Goal: Obtain resource: Obtain resource

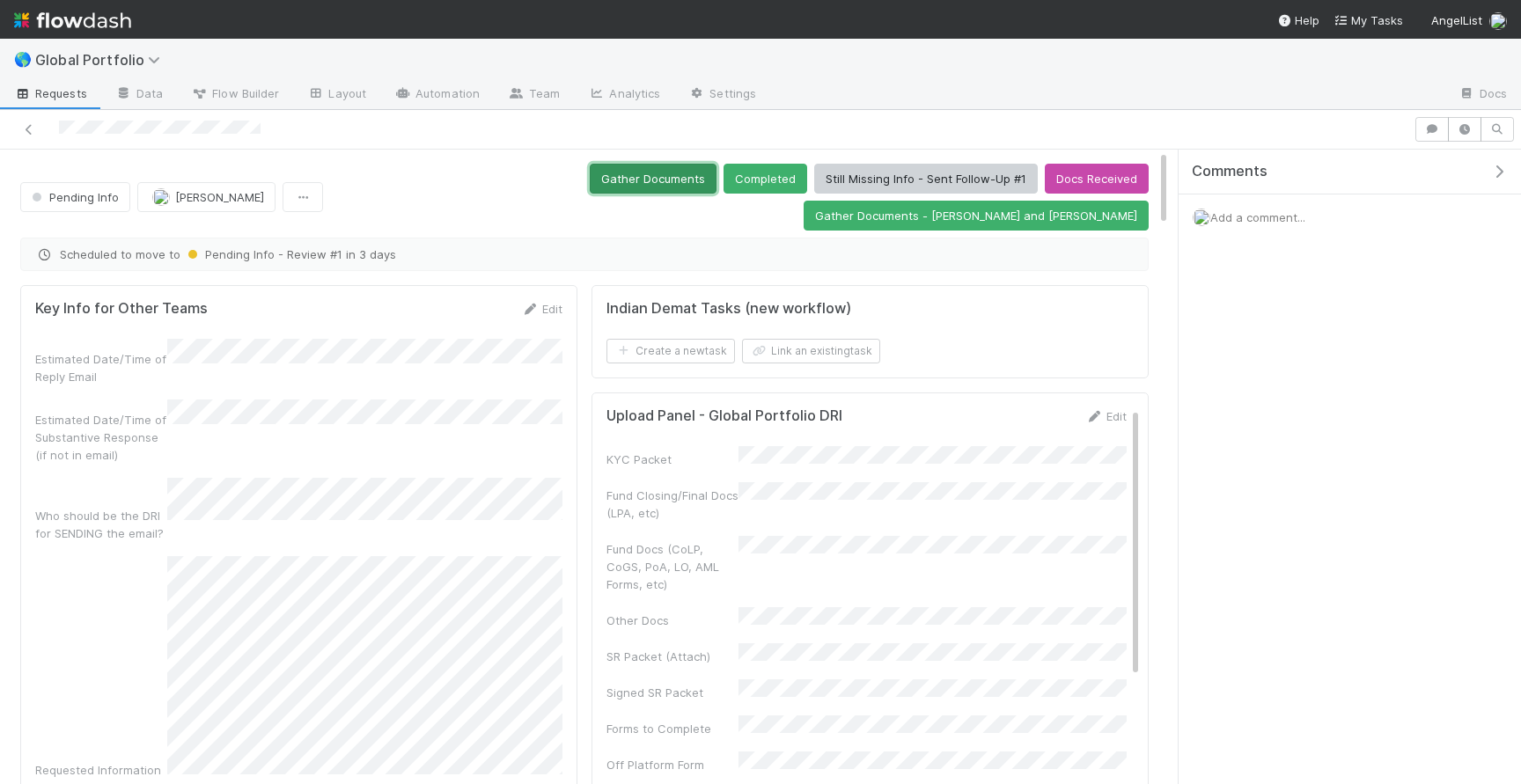
click at [590, 185] on button "Gather Documents" at bounding box center [653, 178] width 127 height 30
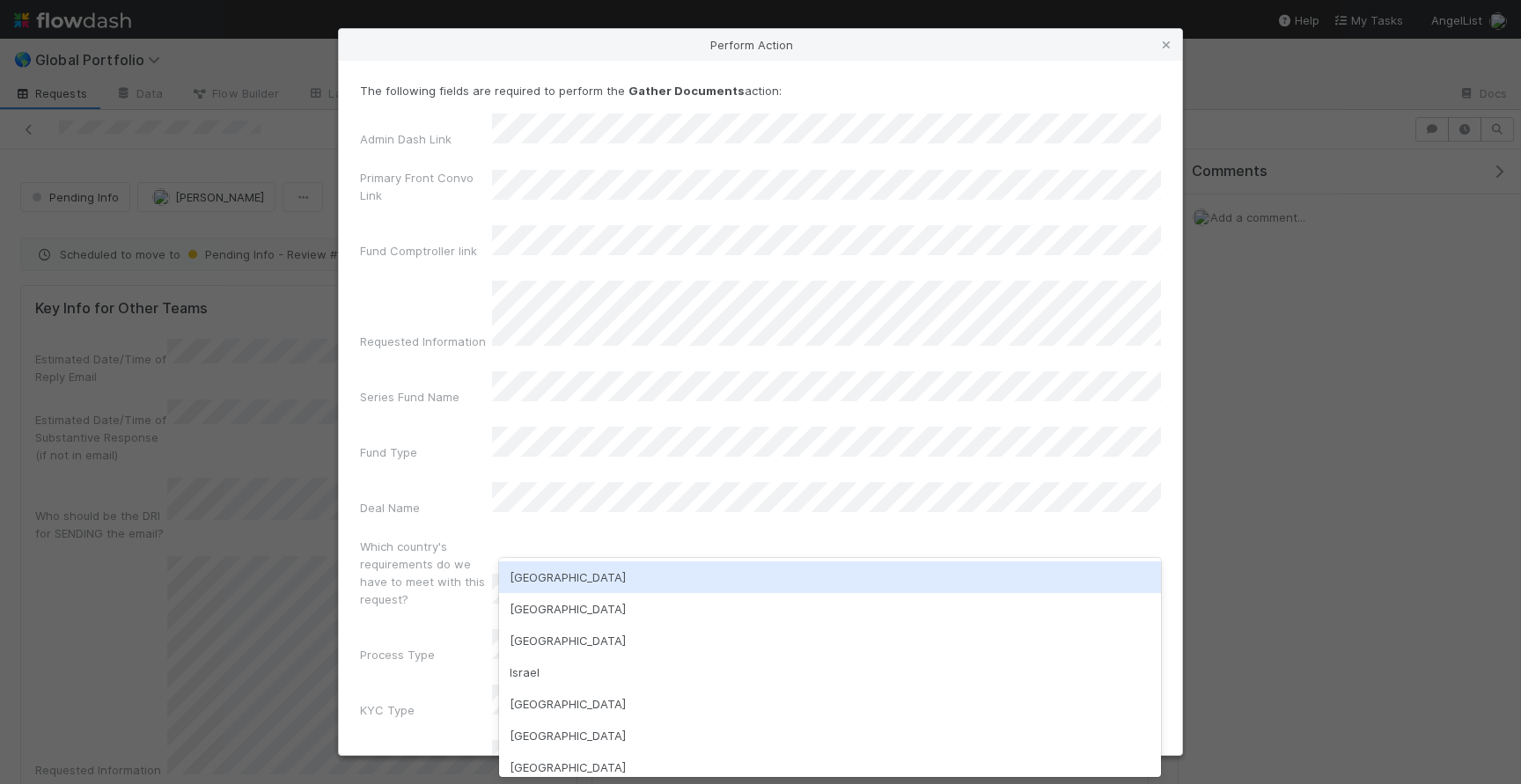
click at [550, 575] on div "[GEOGRAPHIC_DATA]" at bounding box center [830, 576] width 662 height 31
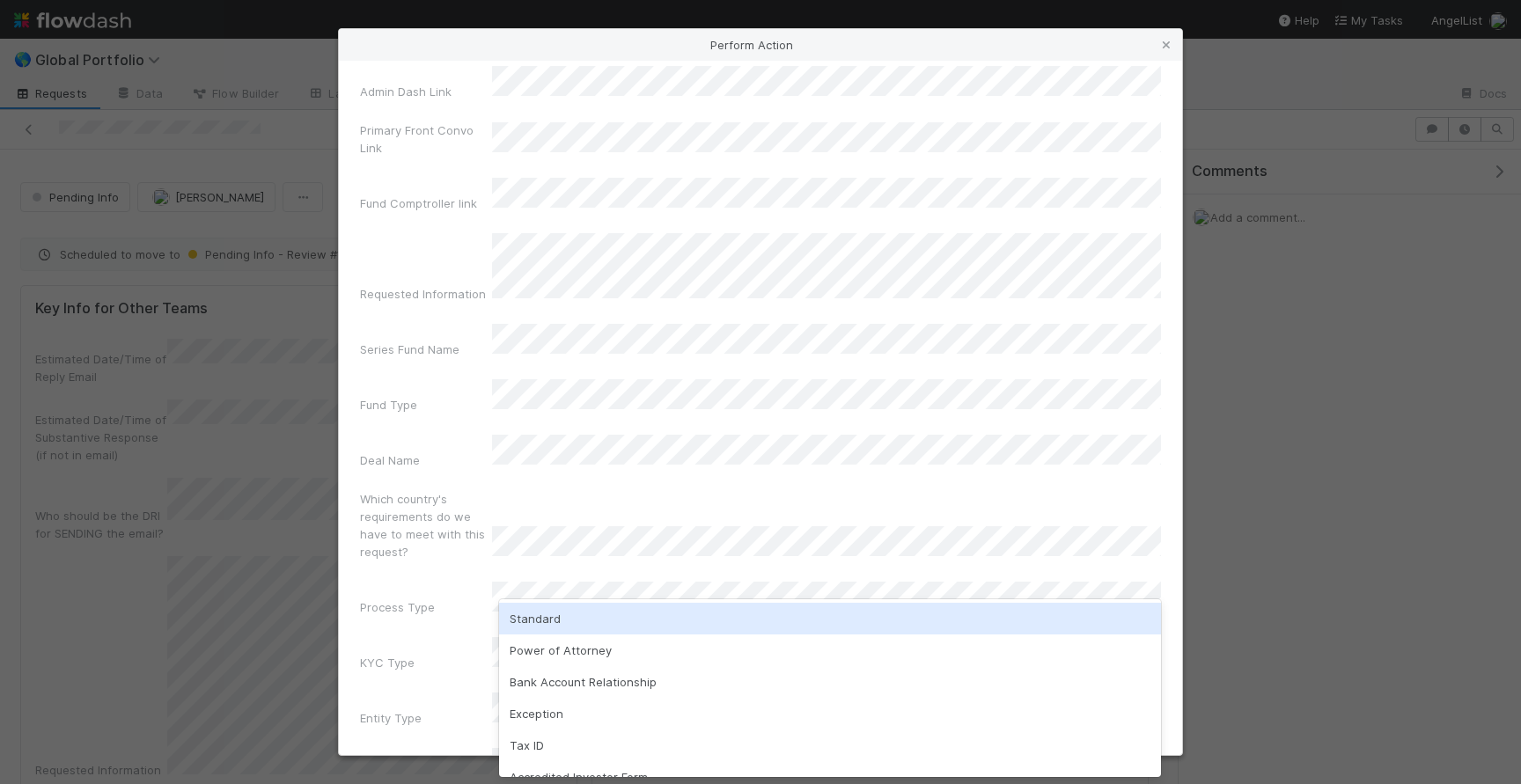
click at [606, 622] on div "Standard" at bounding box center [830, 618] width 662 height 31
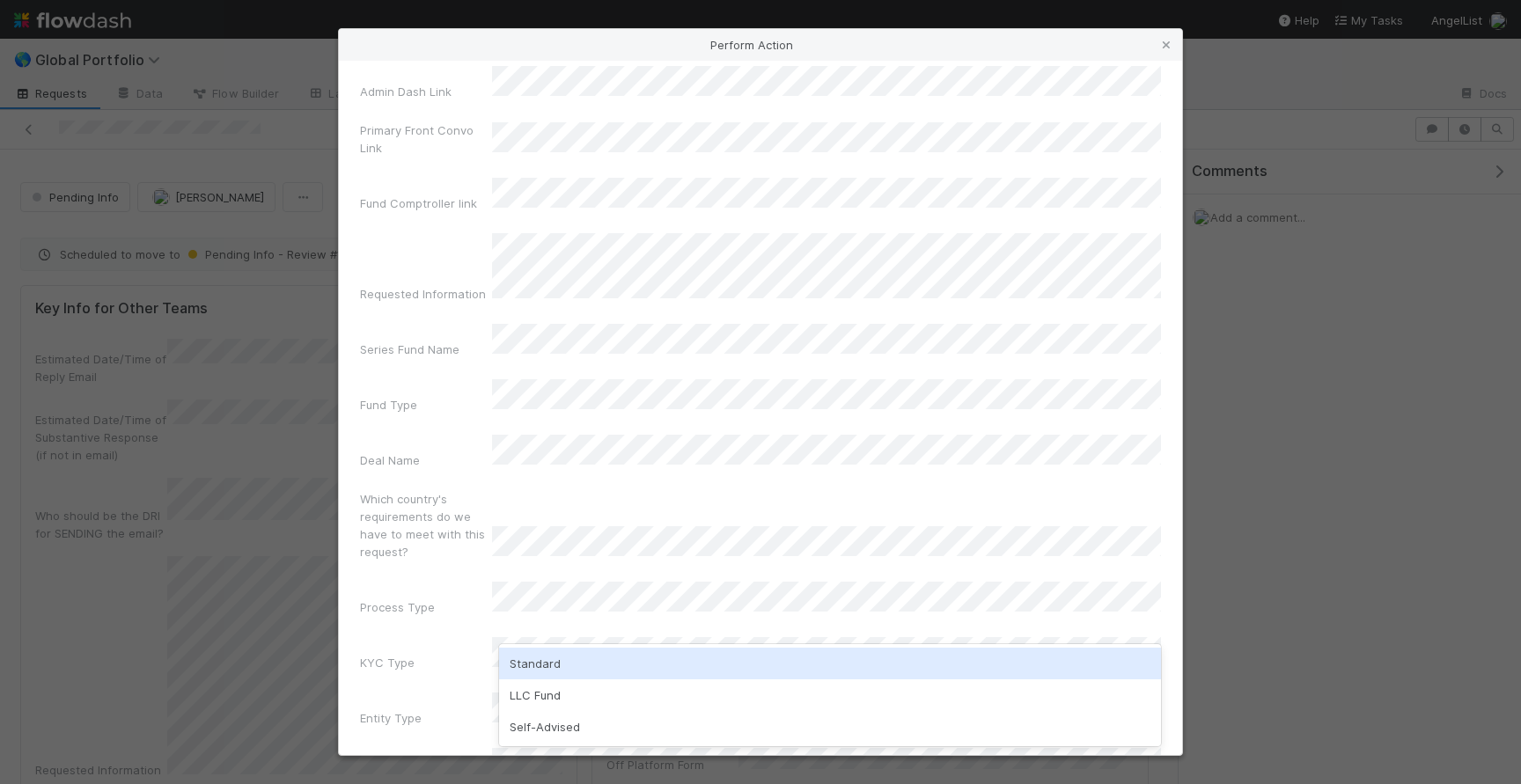
click at [585, 667] on div "Standard" at bounding box center [830, 663] width 662 height 31
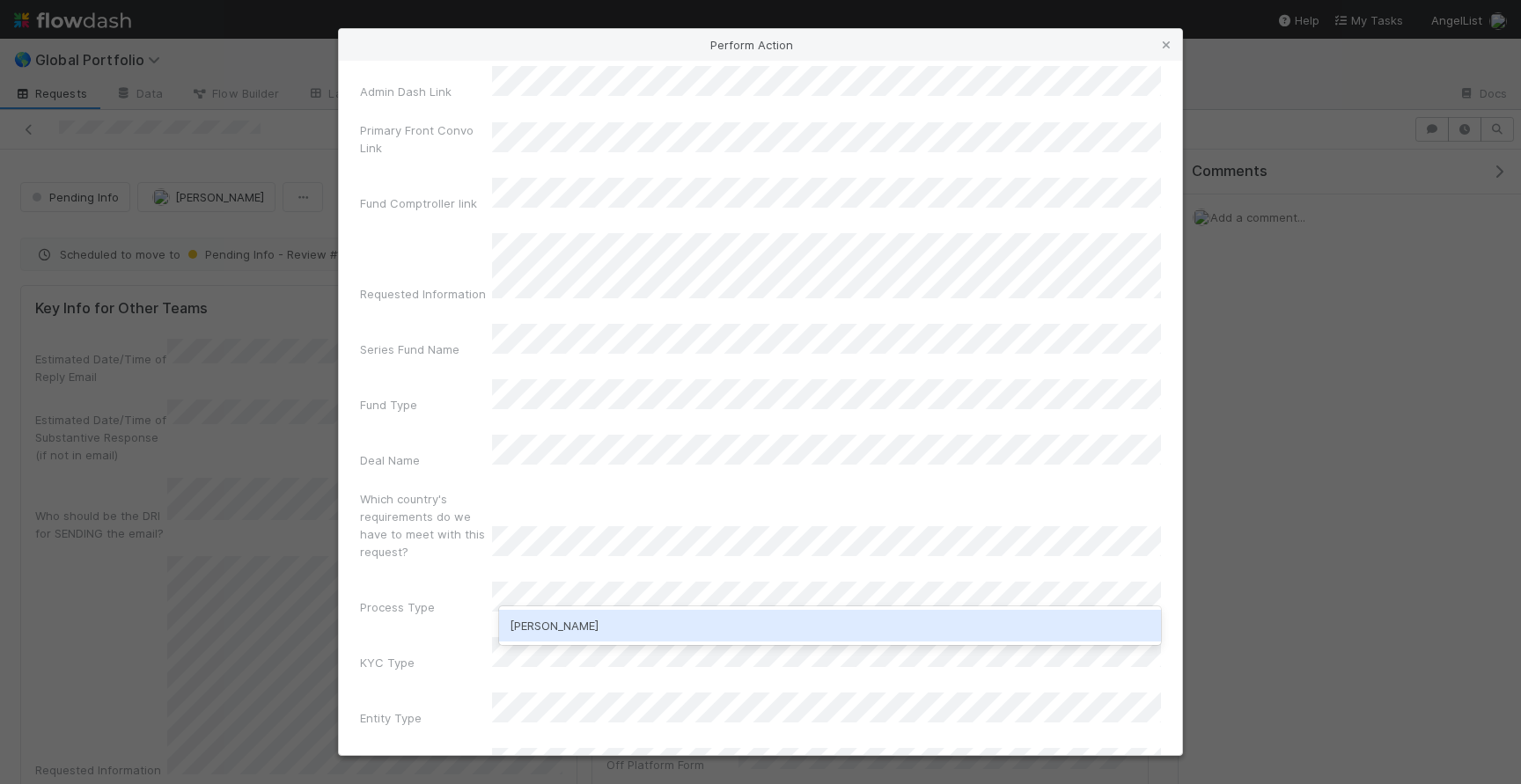
click at [582, 637] on div "[PERSON_NAME]" at bounding box center [830, 625] width 662 height 31
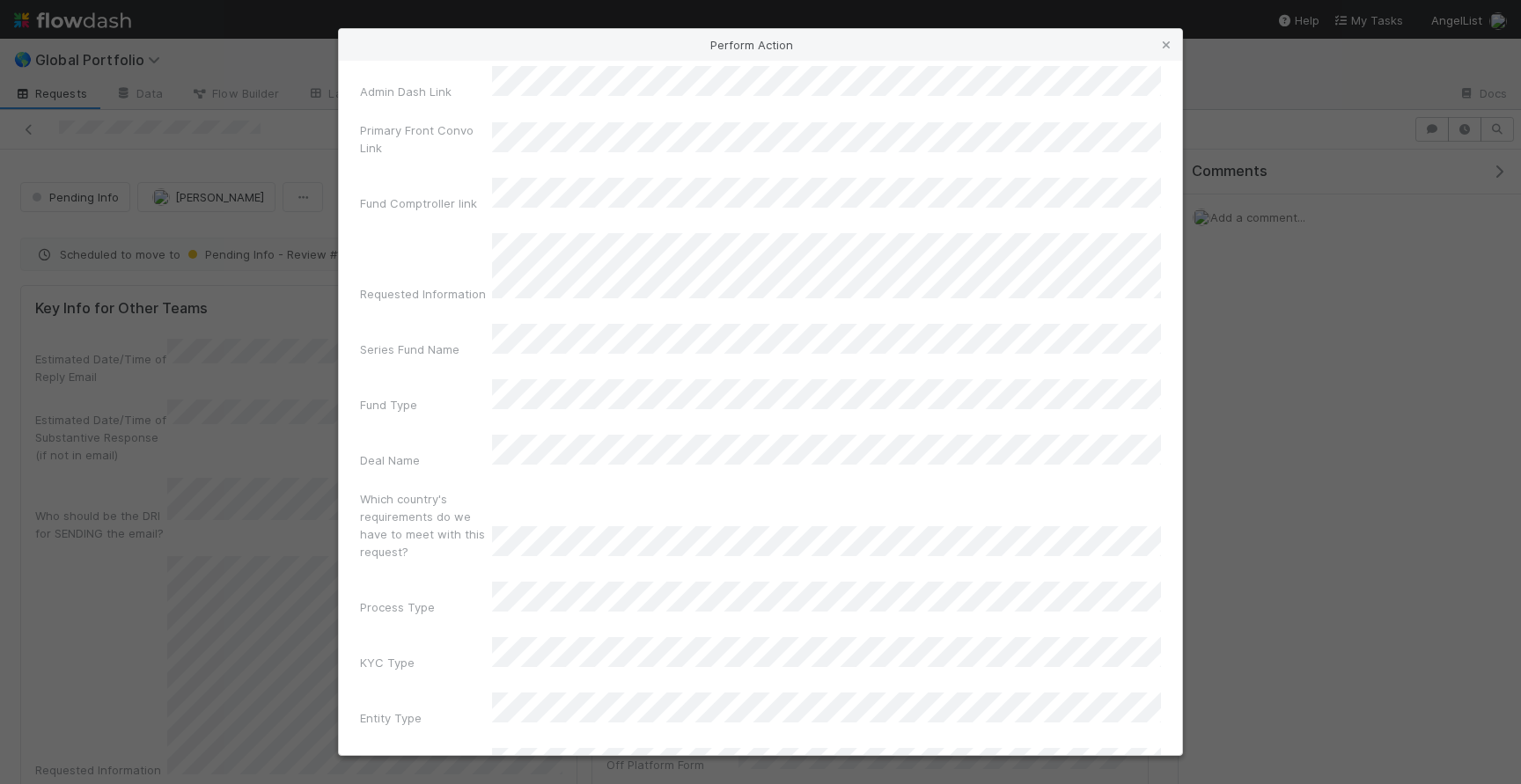
click at [684, 738] on div "The following fields are required to perform the Gather Documents action: Admin…" at bounding box center [760, 408] width 843 height 694
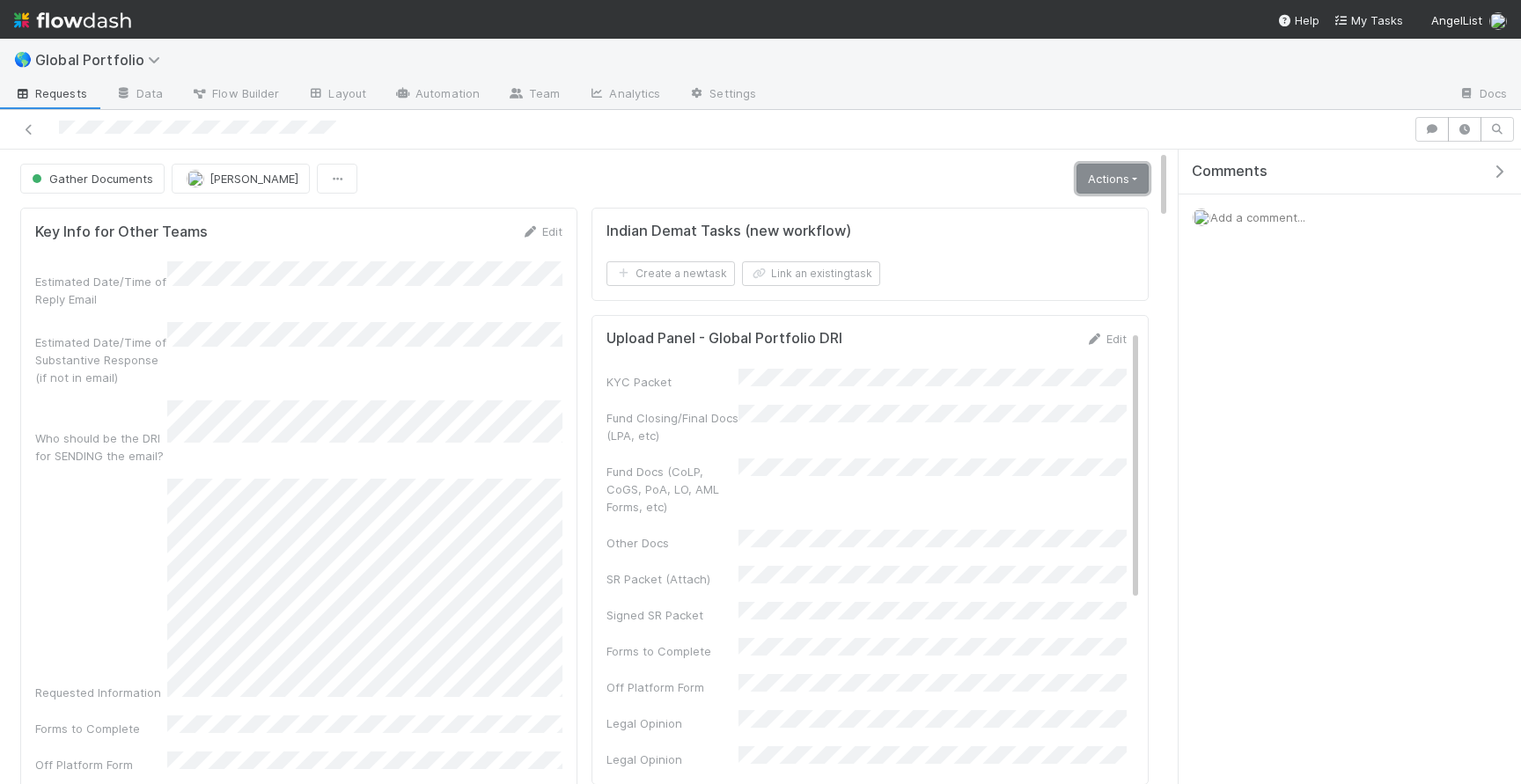
click at [1113, 181] on link "Actions" at bounding box center [1113, 178] width 72 height 30
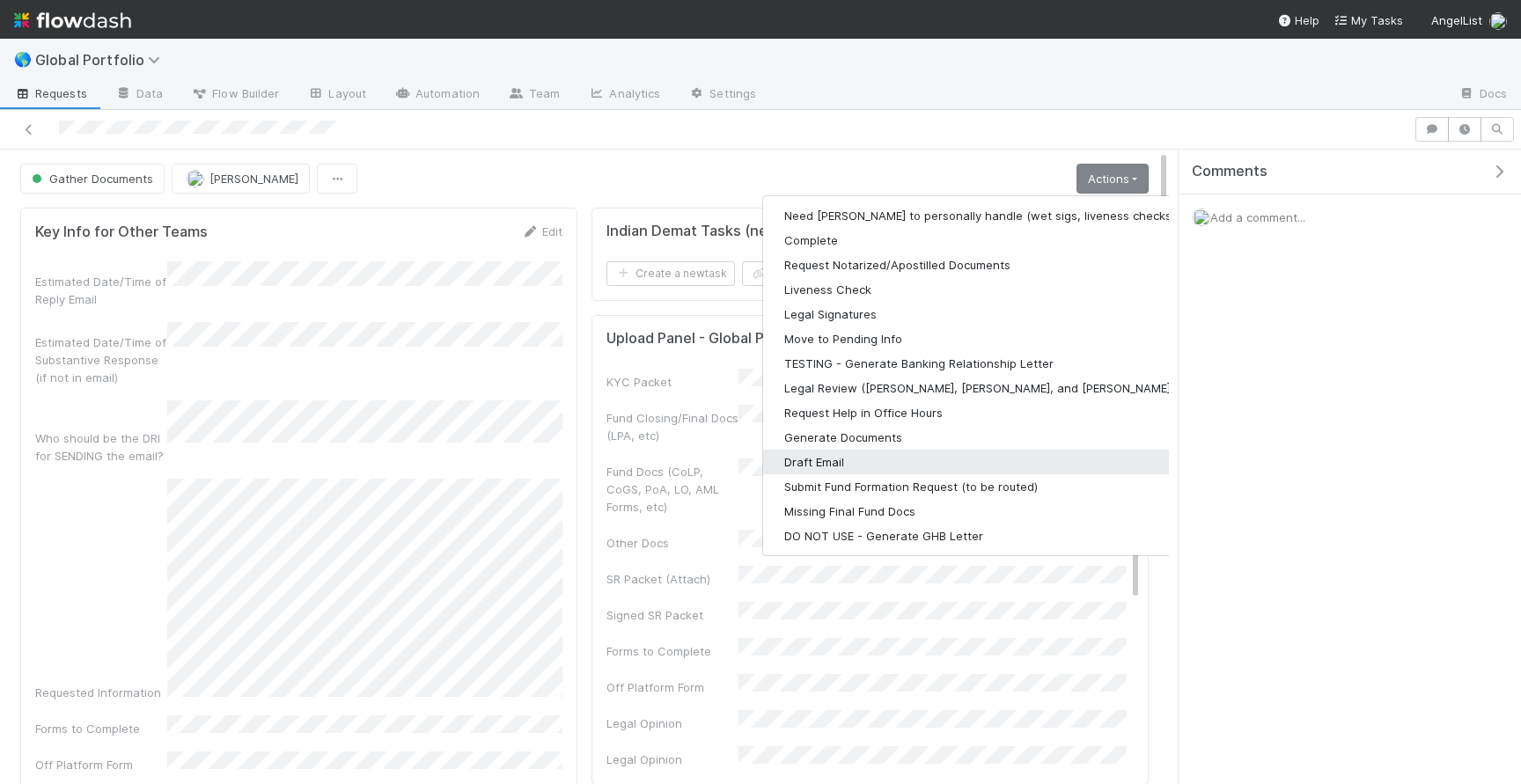
scroll to position [2137, 0]
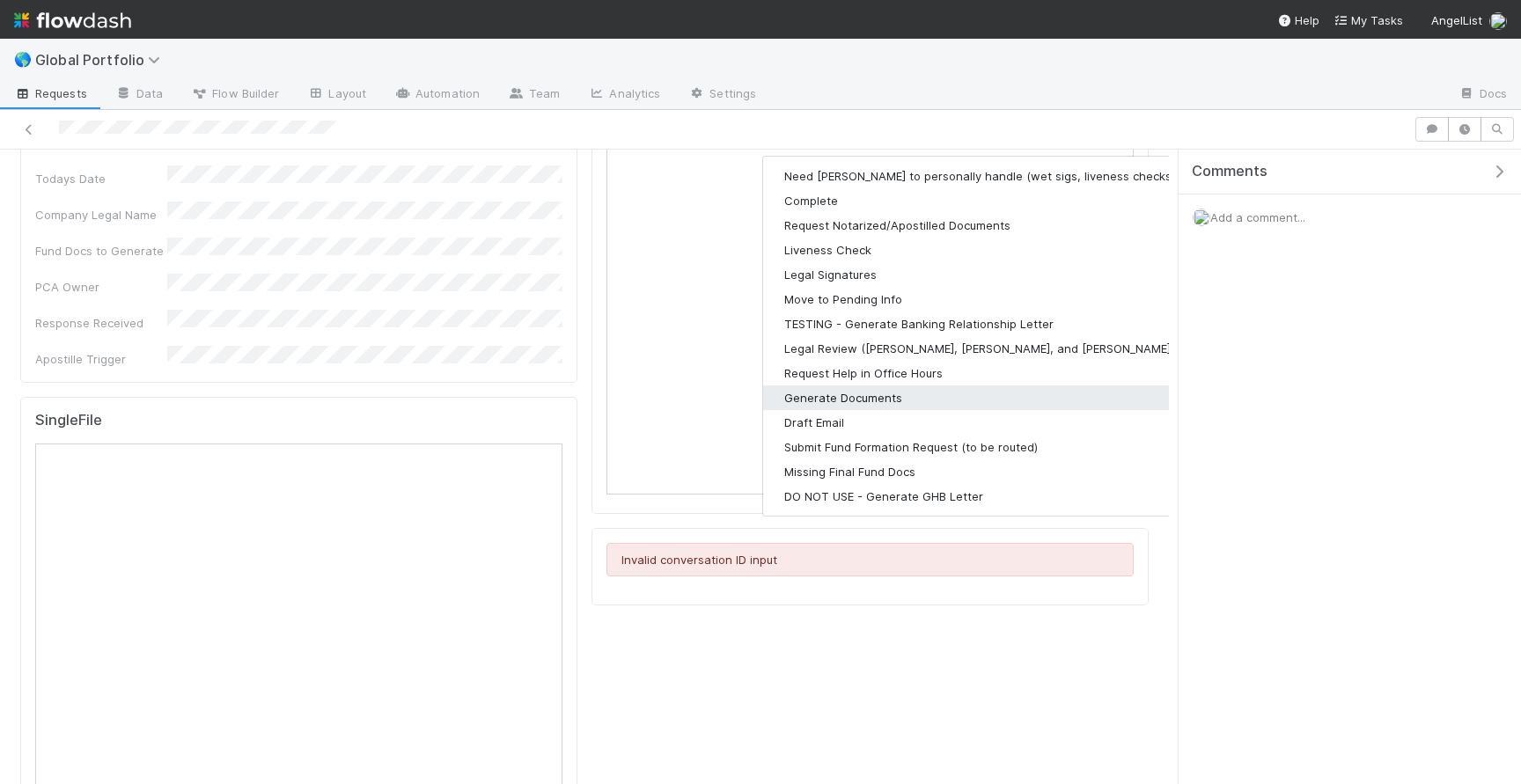
click at [910, 389] on button "Generate Documents" at bounding box center [991, 397] width 458 height 24
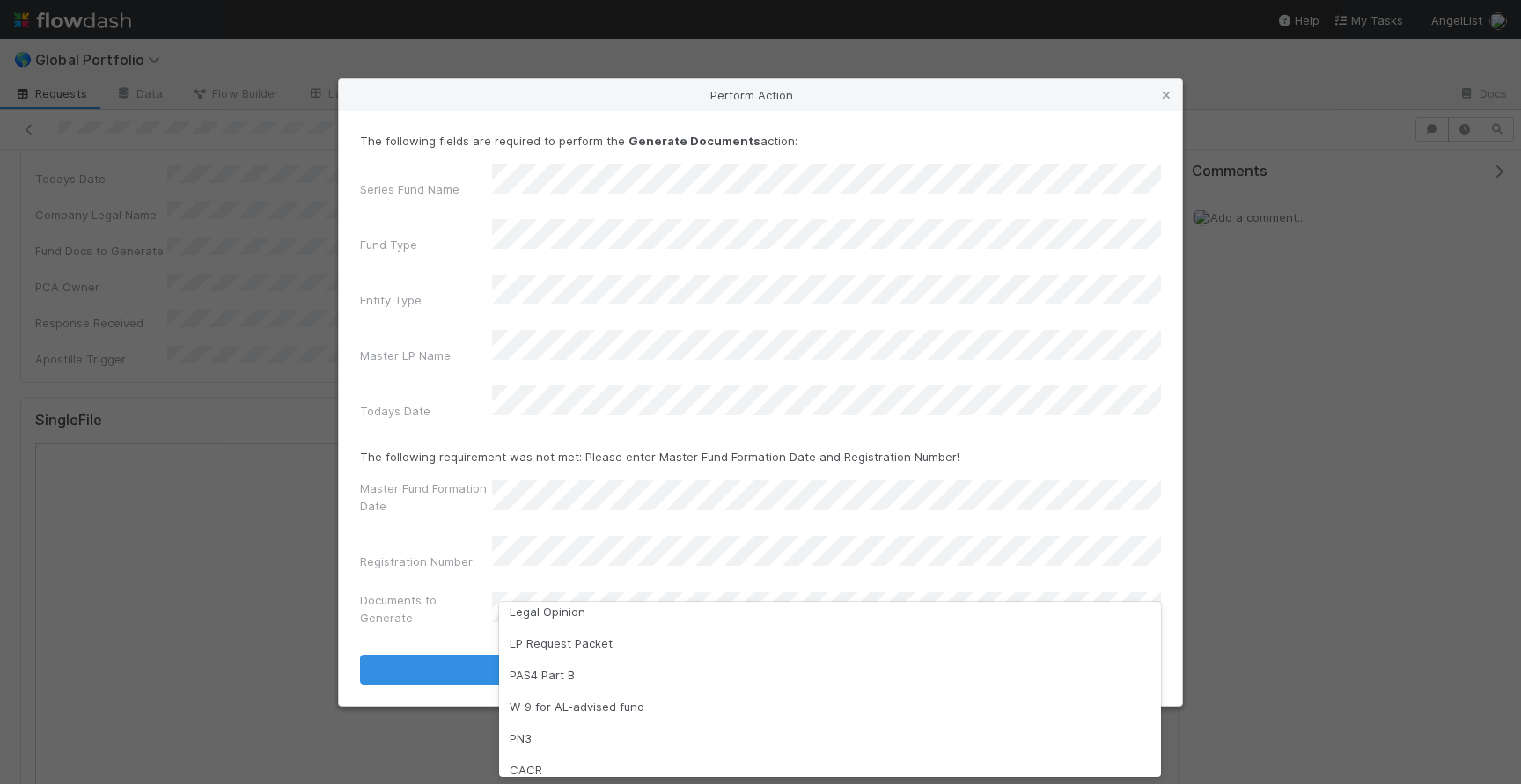
scroll to position [206, 0]
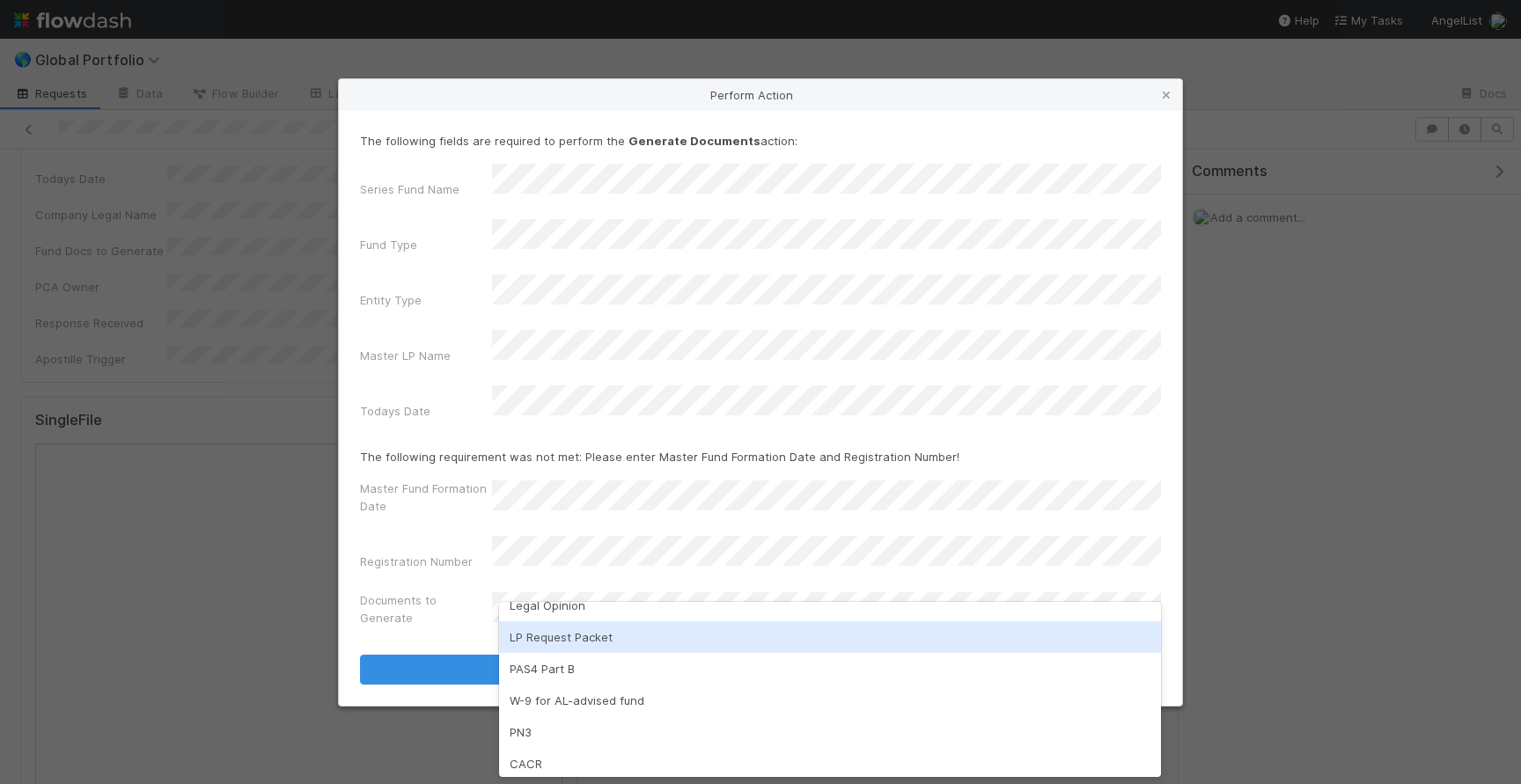
click at [615, 634] on div "LP Request Packet" at bounding box center [830, 637] width 662 height 31
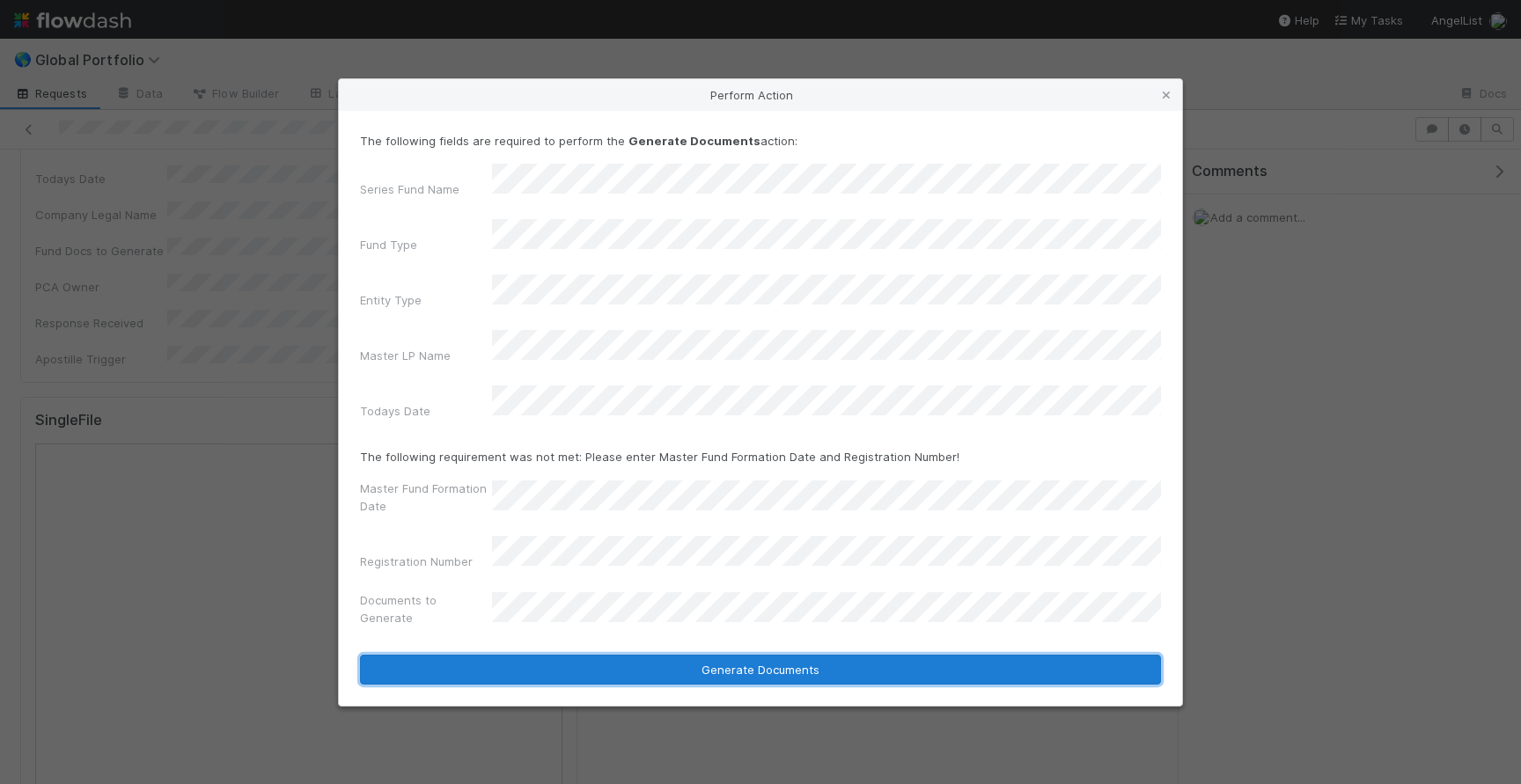
click at [612, 655] on button "Generate Documents" at bounding box center [760, 669] width 801 height 30
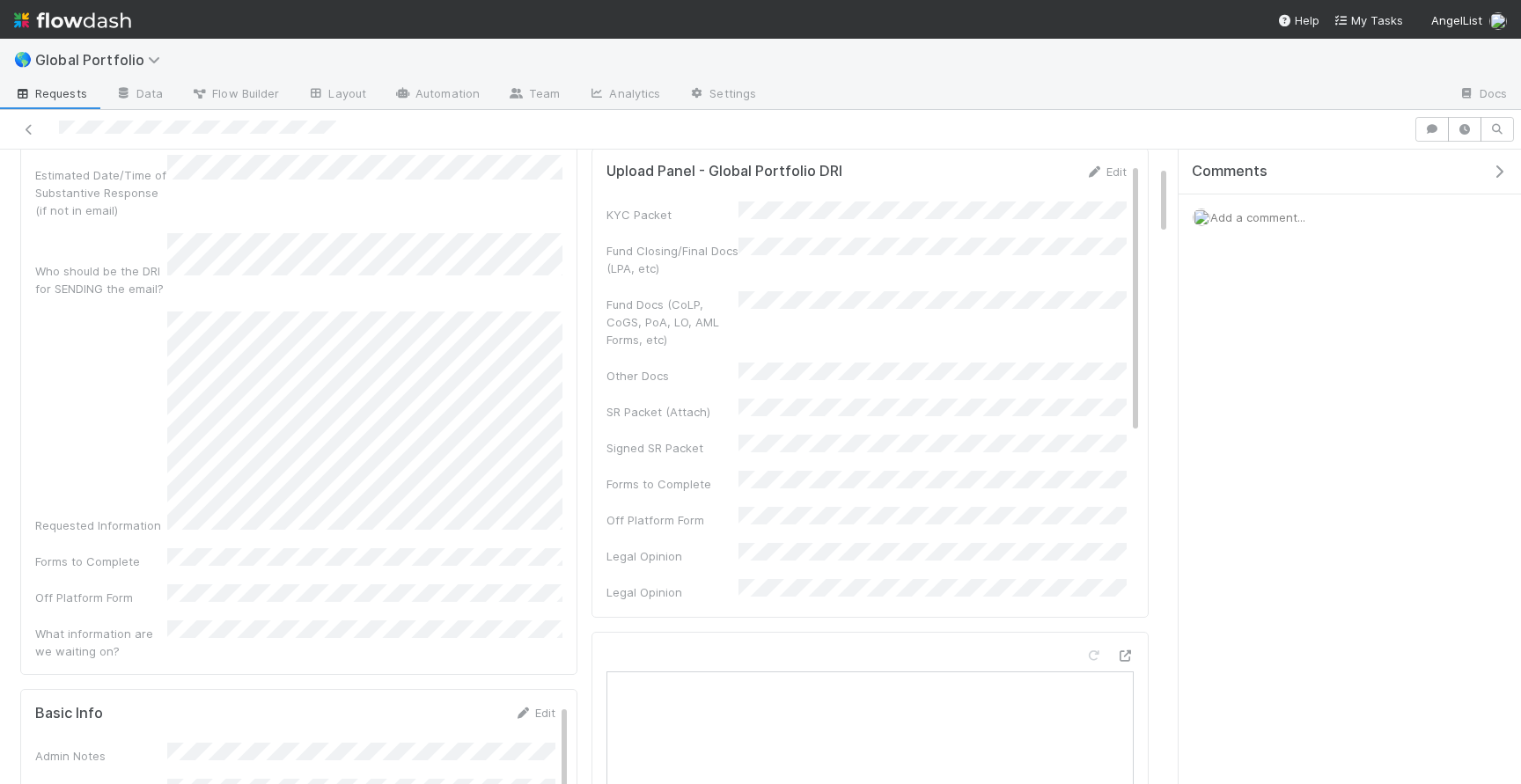
scroll to position [72, 0]
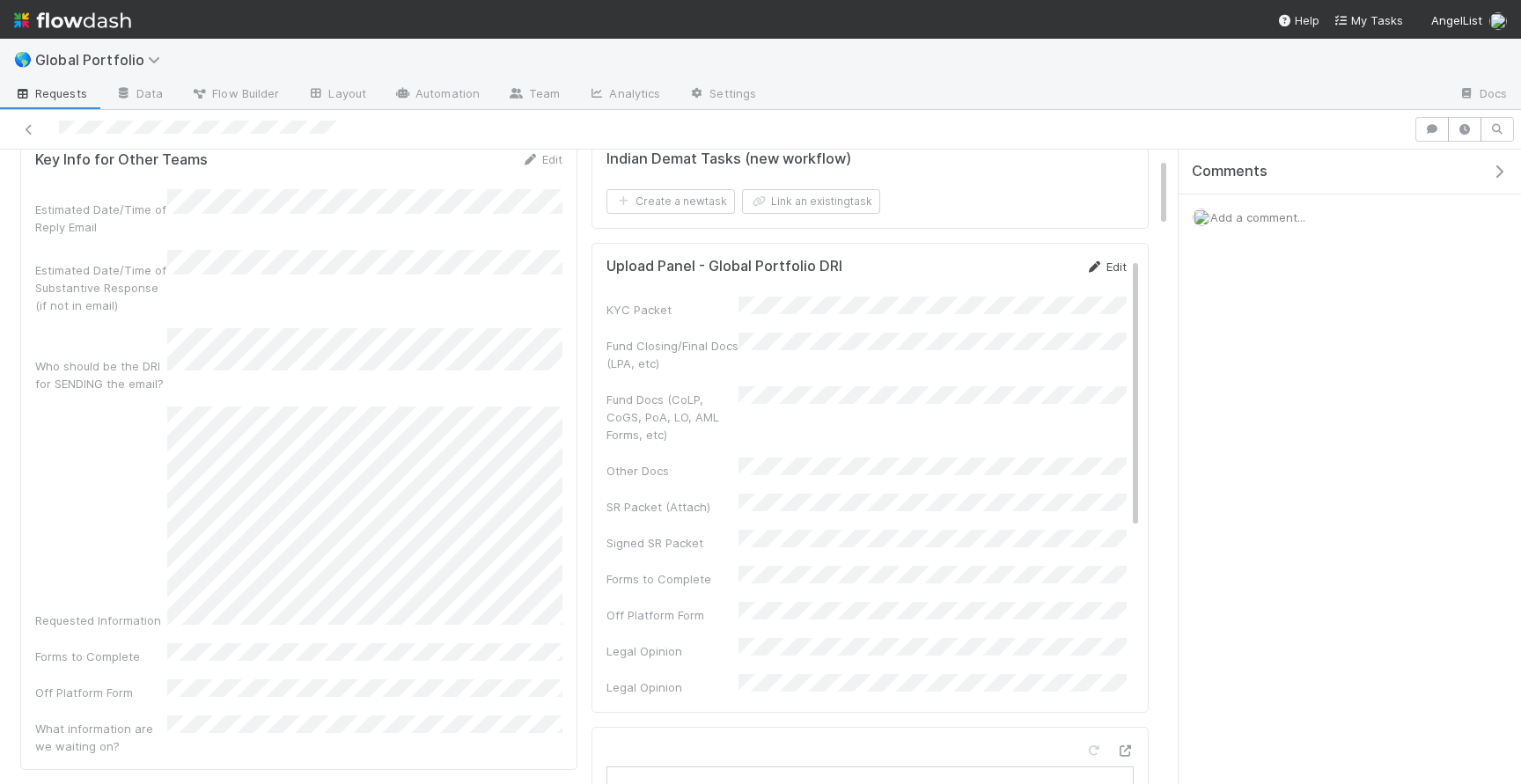
click at [1102, 272] on link "Edit" at bounding box center [1105, 267] width 41 height 14
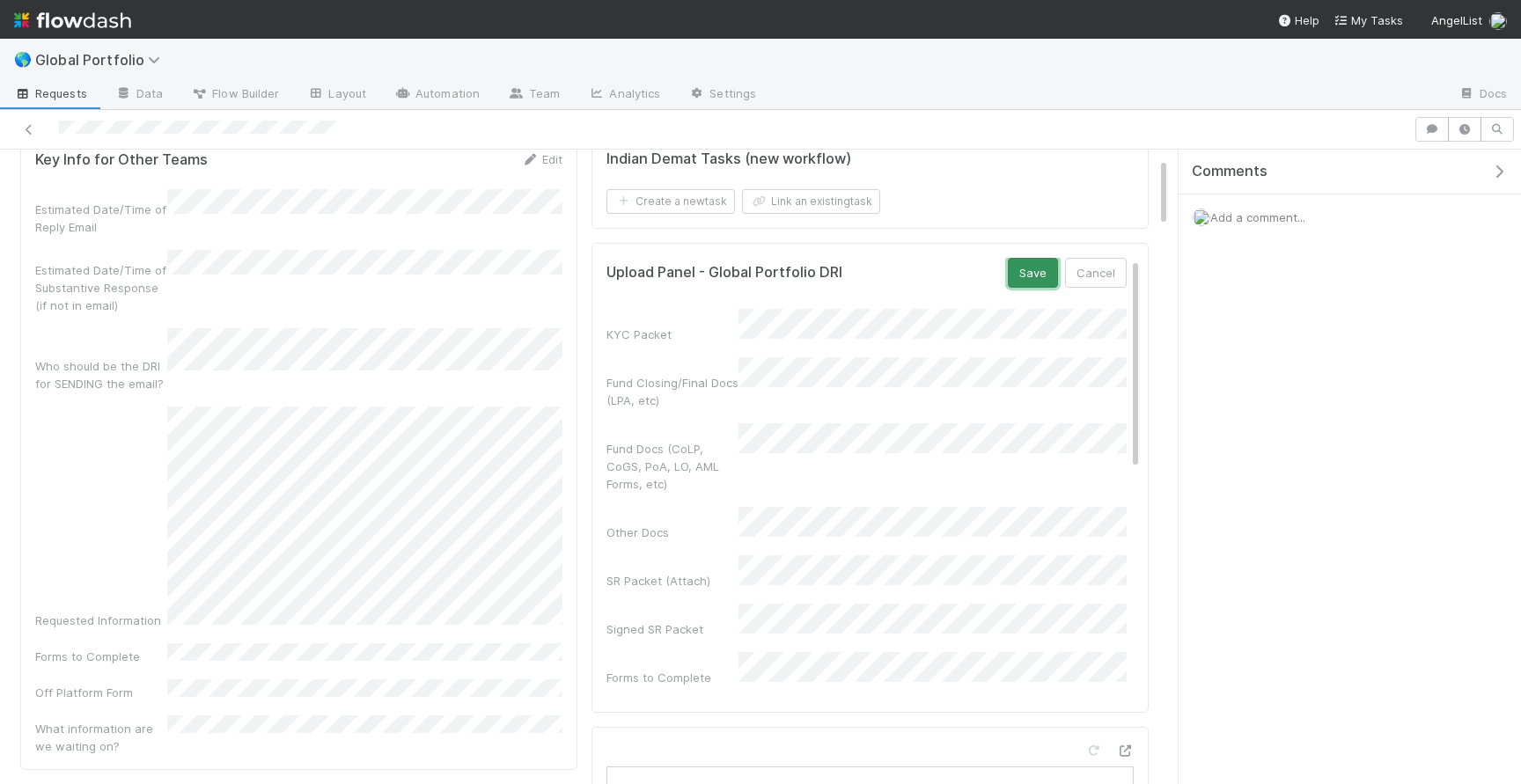
click at [1037, 272] on button "Save" at bounding box center [1033, 272] width 50 height 30
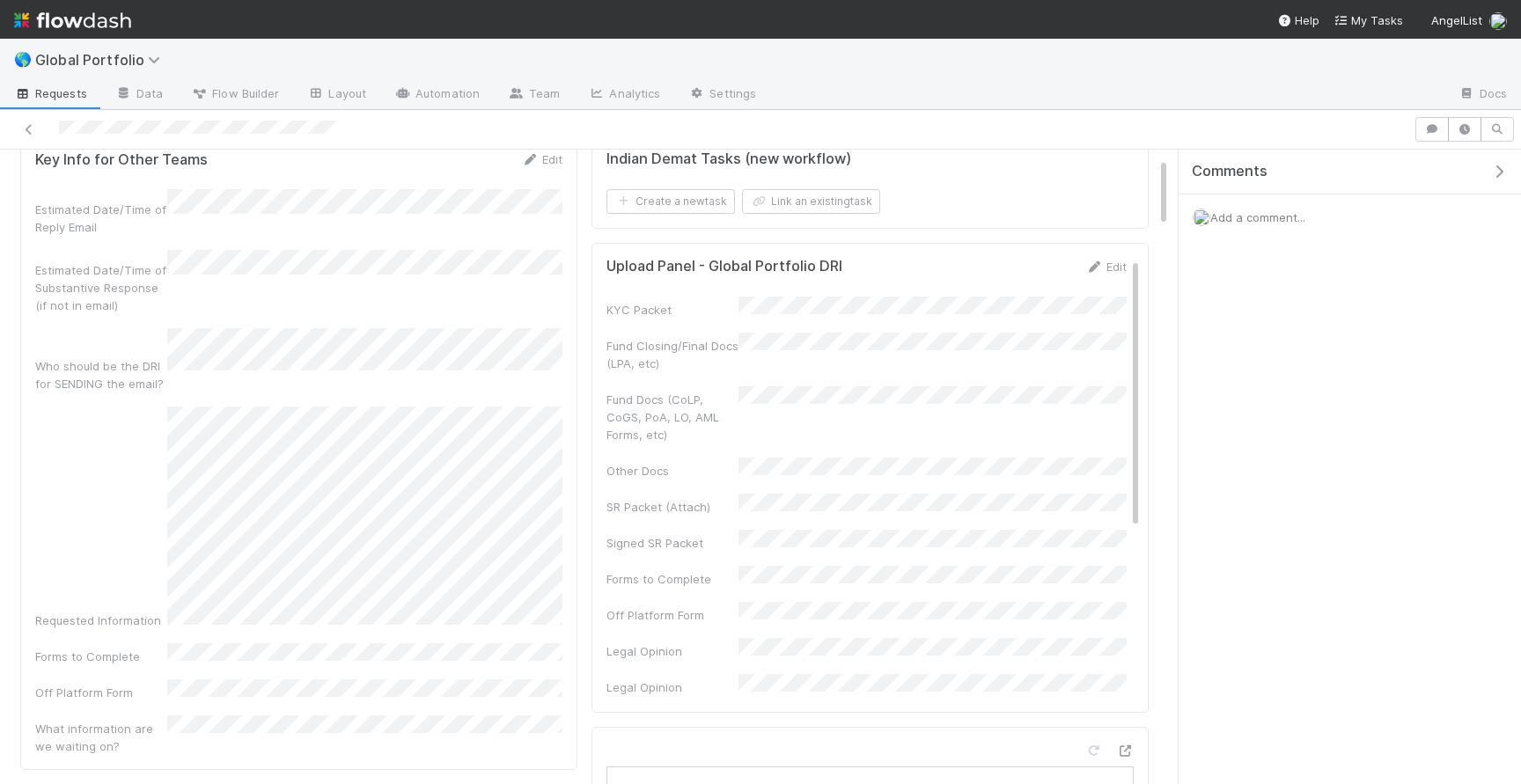
scroll to position [0, 0]
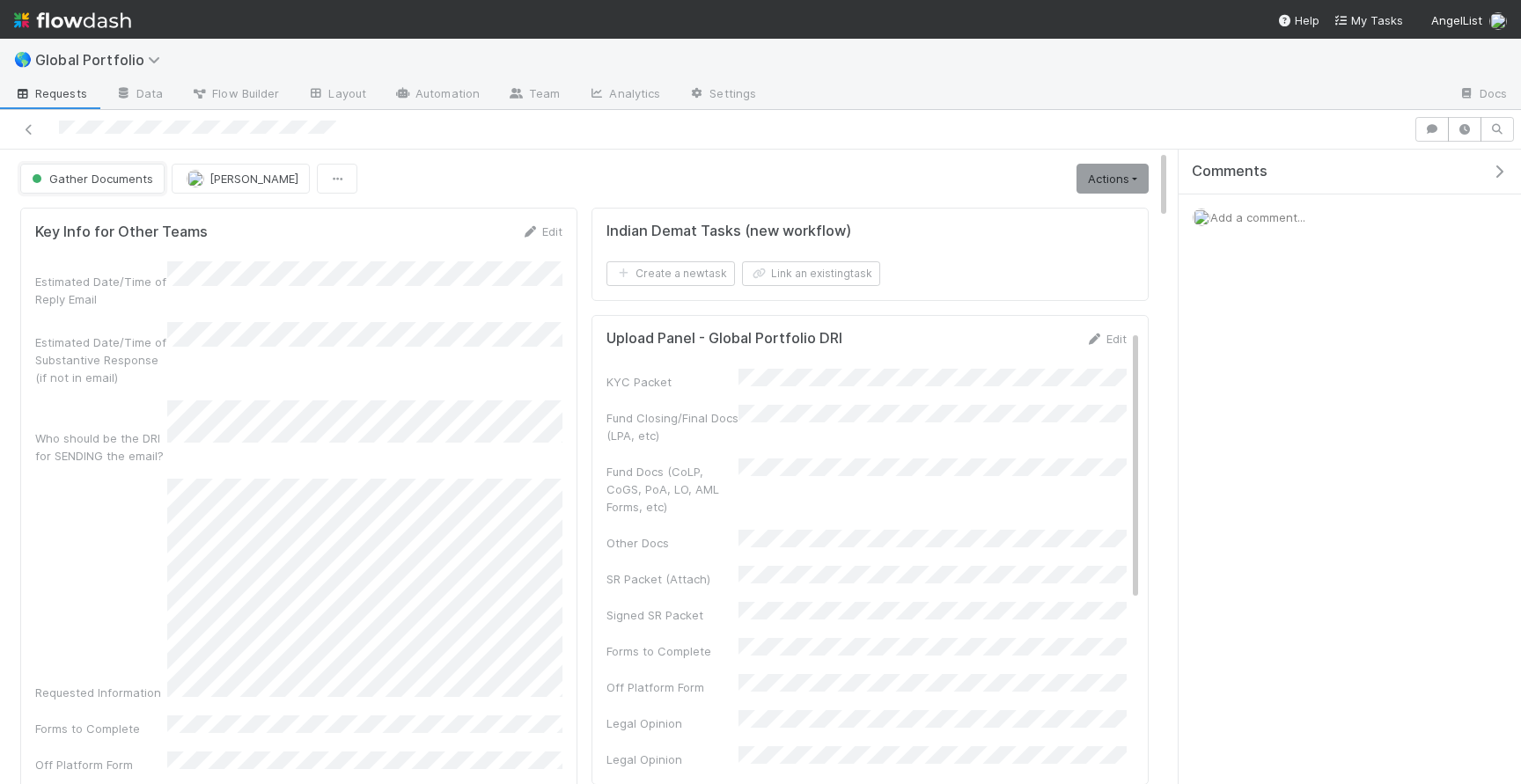
click at [142, 191] on button "Gather Documents" at bounding box center [93, 178] width 144 height 30
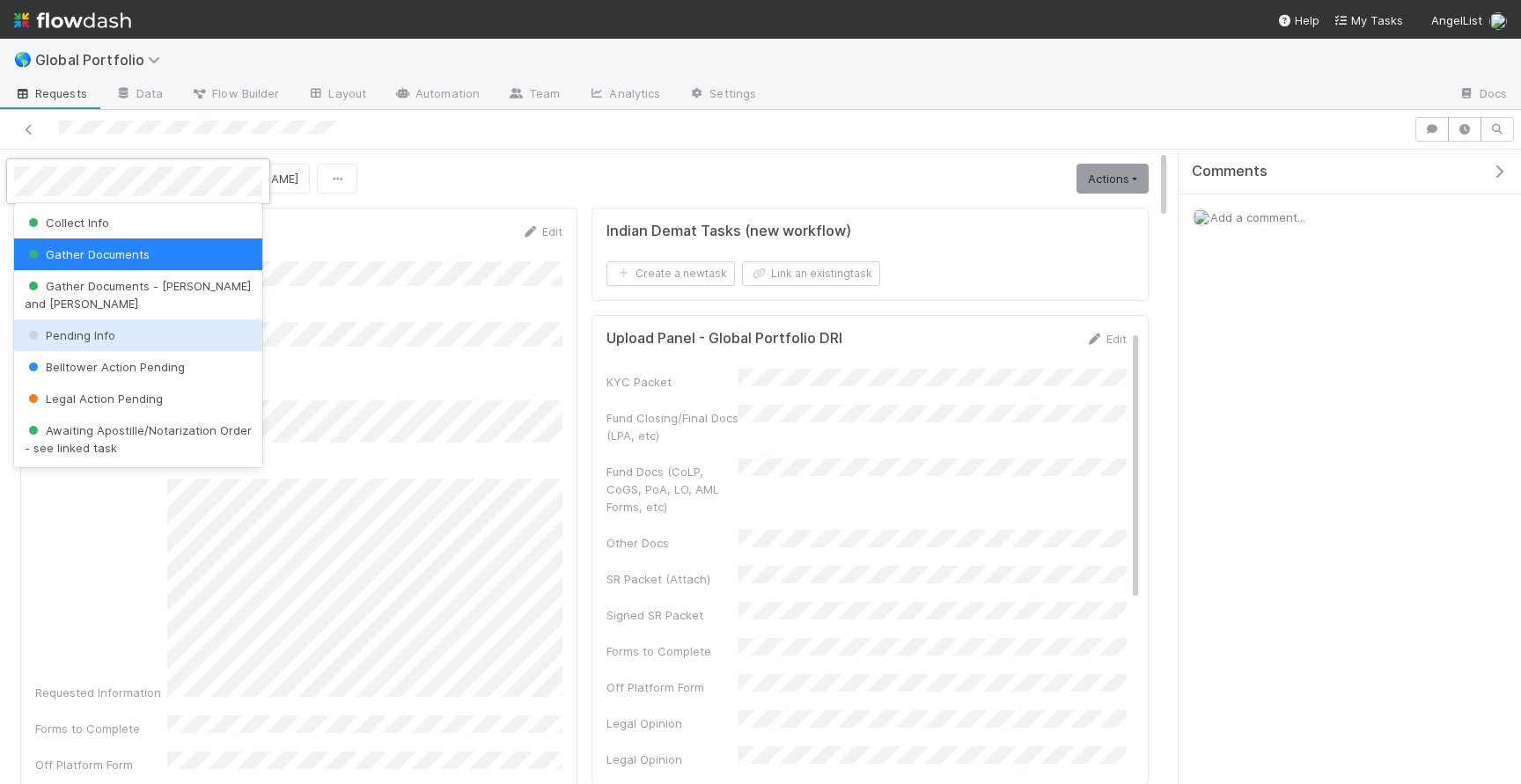
click at [91, 328] on span "Pending Info" at bounding box center [69, 335] width 91 height 14
